Goal: Navigation & Orientation: Find specific page/section

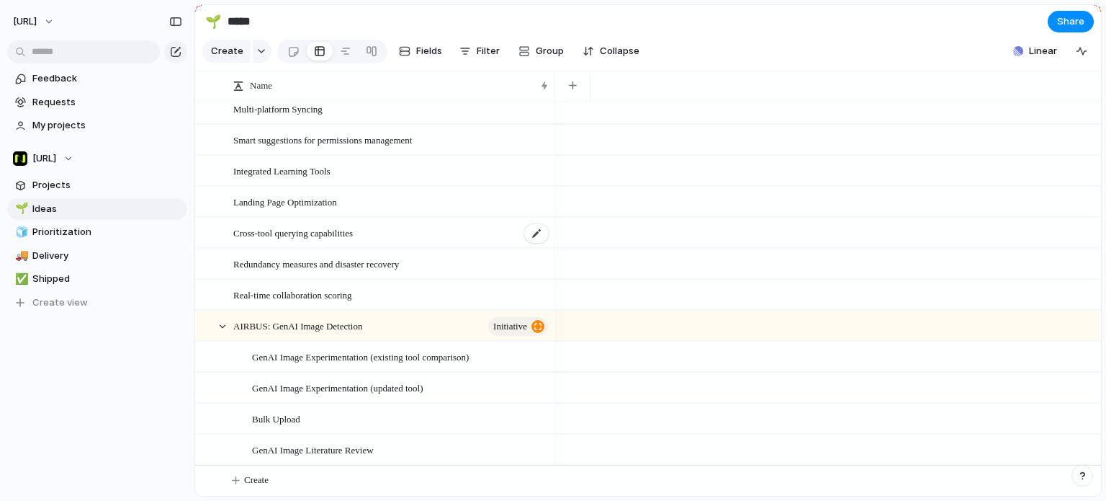
scroll to position [42, 0]
click at [71, 81] on span "Feedback" at bounding box center [107, 78] width 150 height 14
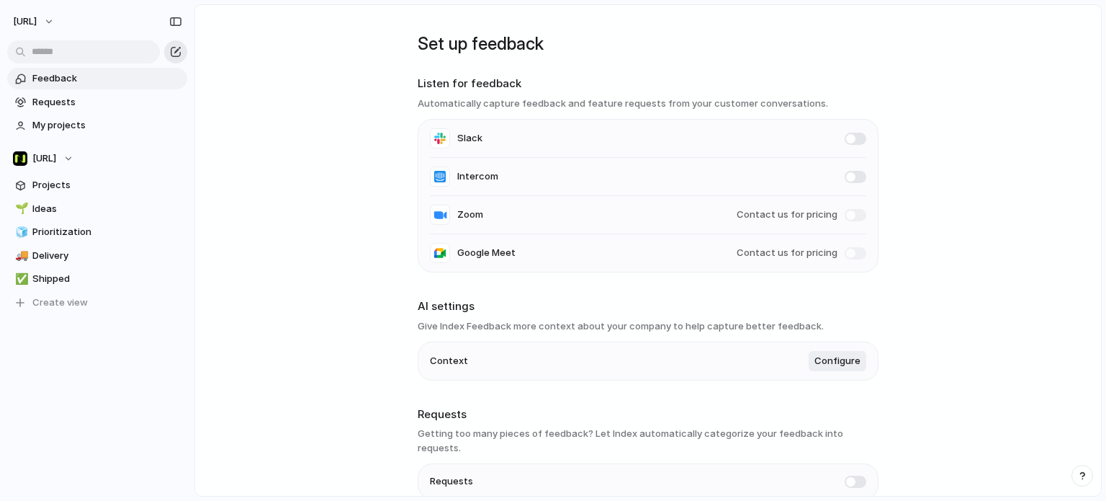
click at [174, 54] on div "button" at bounding box center [176, 52] width 12 height 12
click at [72, 188] on span "Projects" at bounding box center [107, 185] width 150 height 14
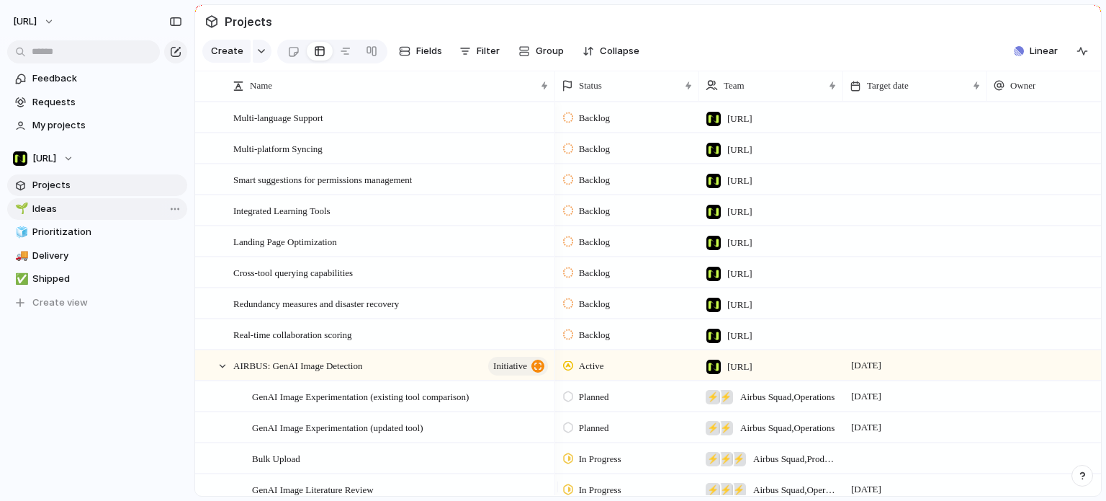
click at [70, 215] on span "Ideas" at bounding box center [107, 209] width 150 height 14
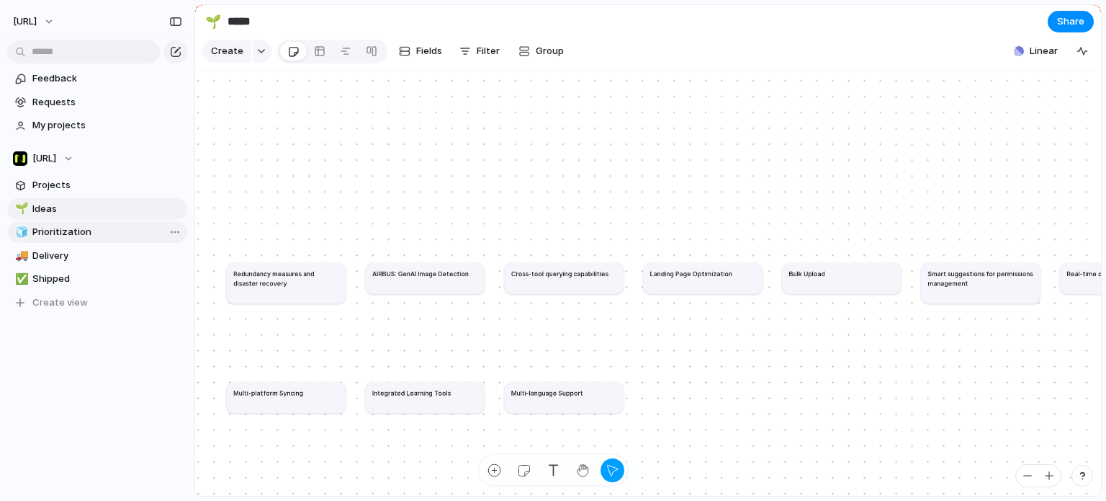
click at [121, 227] on span "Prioritization" at bounding box center [107, 232] width 150 height 14
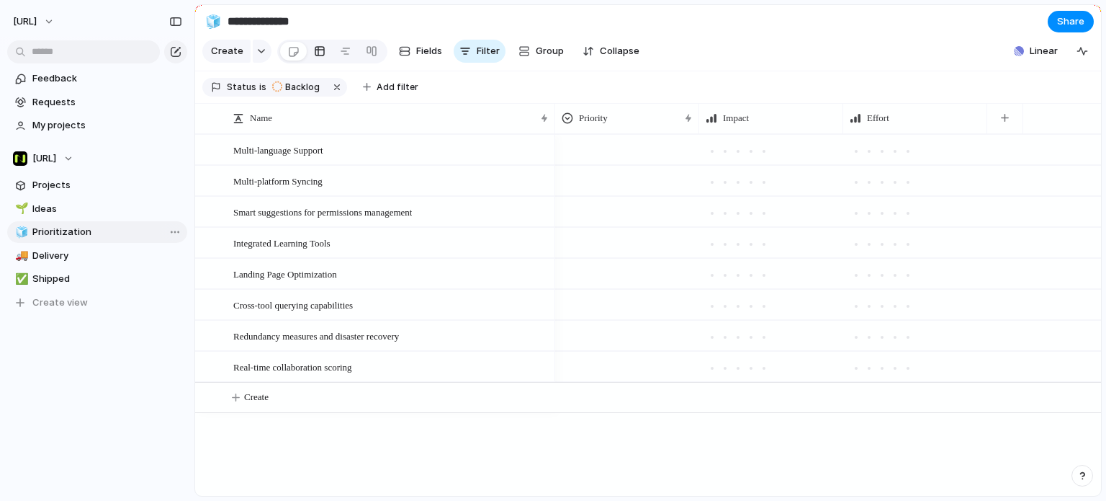
type input "**********"
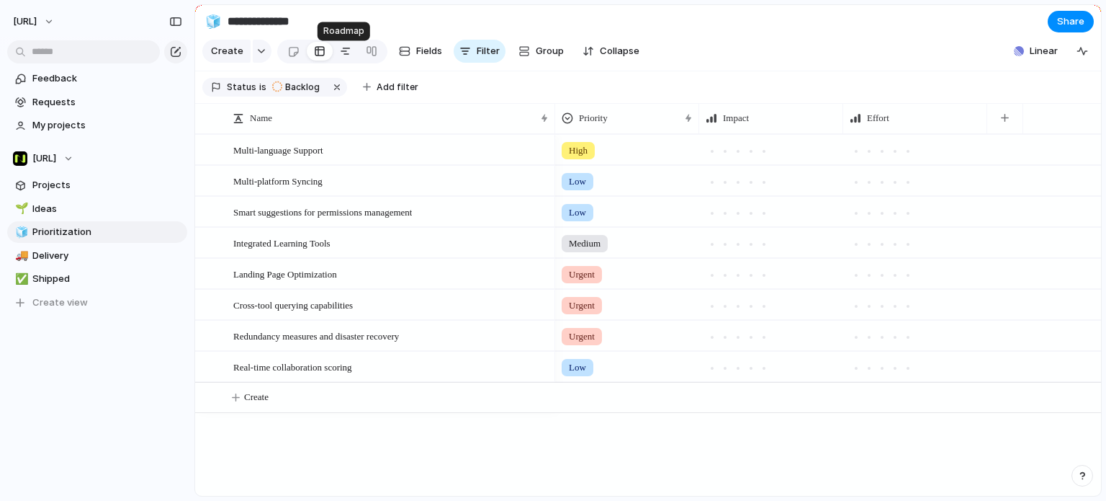
click at [340, 63] on div at bounding box center [346, 51] width 12 height 23
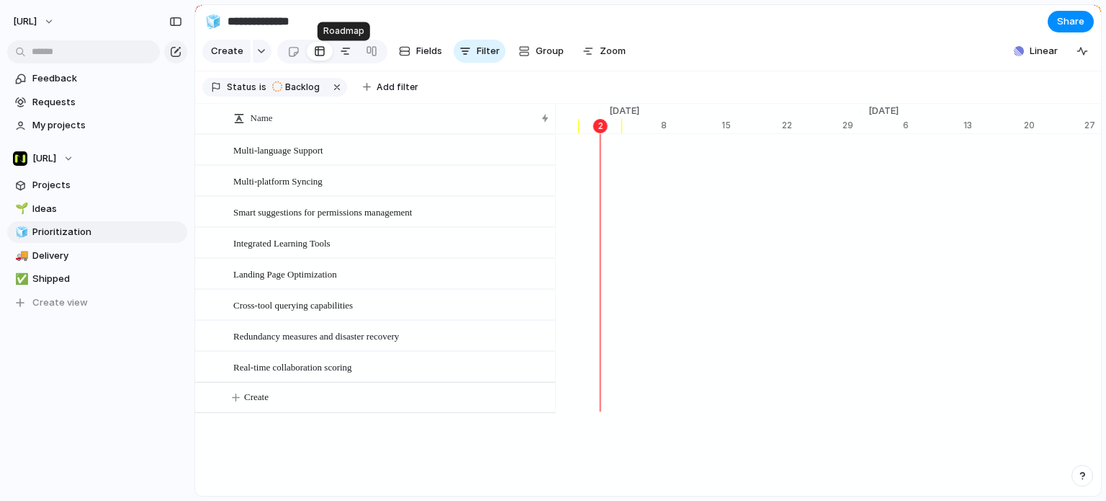
scroll to position [0, 9427]
click at [320, 60] on div at bounding box center [320, 51] width 12 height 23
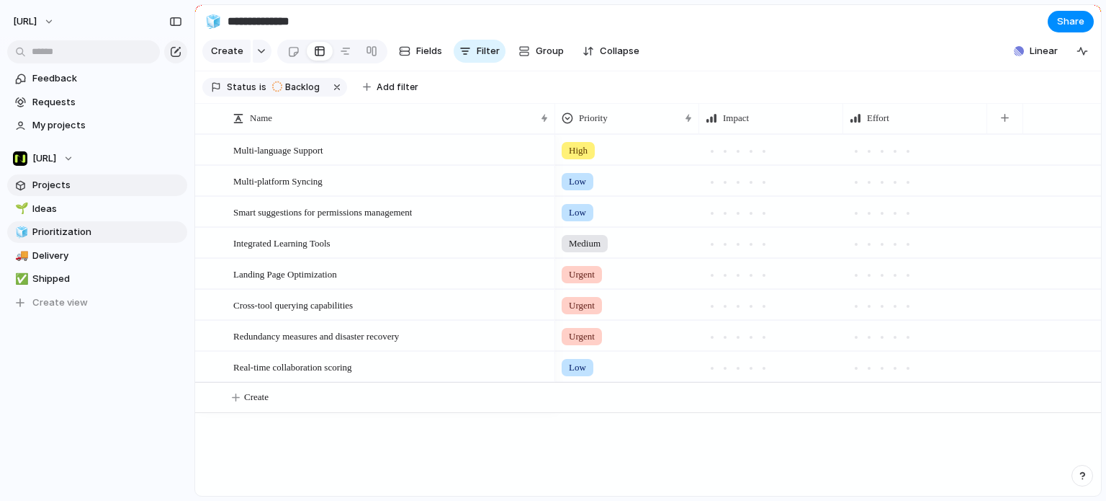
click at [70, 175] on link "Projects" at bounding box center [97, 185] width 180 height 22
